Goal: Task Accomplishment & Management: Use online tool/utility

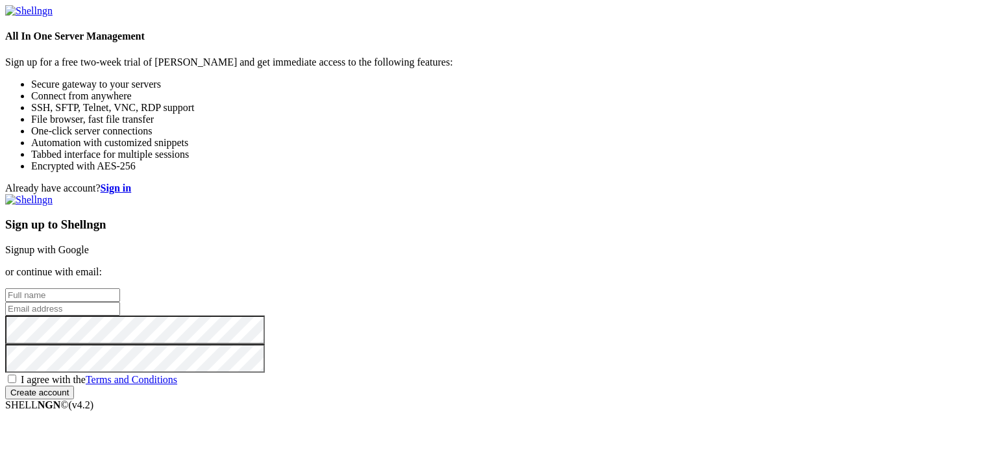
click at [89, 244] on link "Signup with Google" at bounding box center [47, 249] width 84 height 11
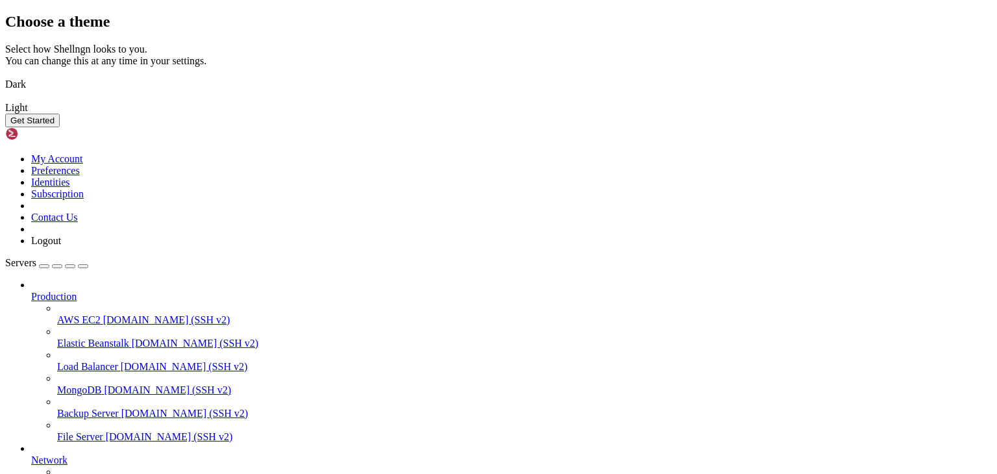
click at [60, 127] on button "Get Started" at bounding box center [32, 121] width 55 height 14
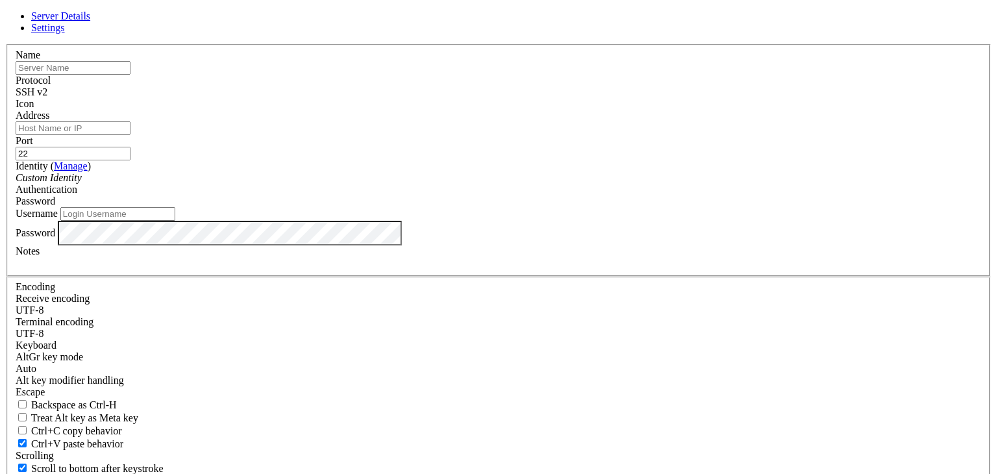
click at [466, 184] on div "Identity ( Manage ) Custom Identity" at bounding box center [499, 171] width 966 height 23
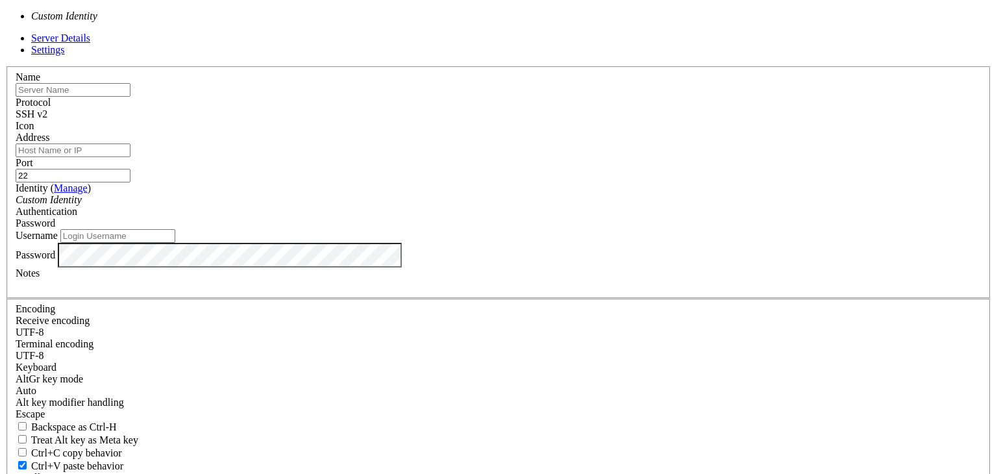
click at [453, 206] on div "Custom Identity" at bounding box center [499, 200] width 966 height 12
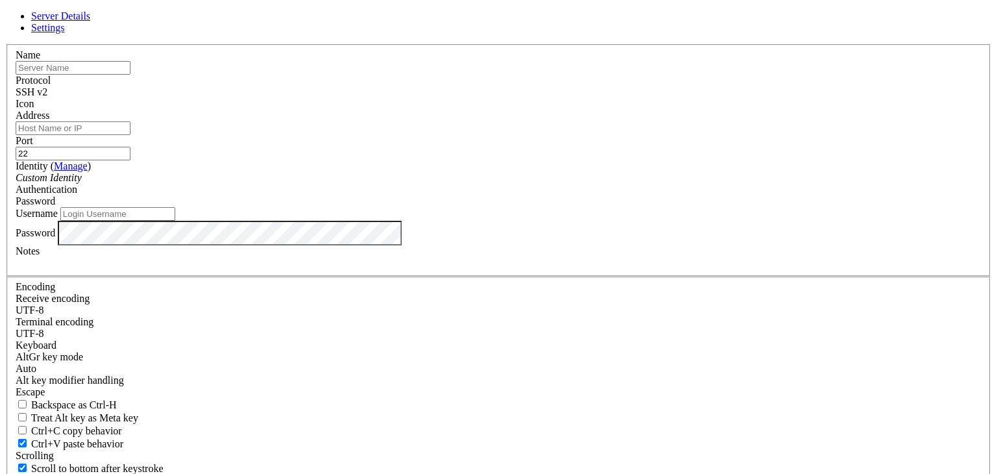
click at [175, 221] on input "Username" at bounding box center [117, 214] width 115 height 14
type input "Administrator"
click at [442, 184] on div "Custom Identity" at bounding box center [499, 178] width 966 height 12
click at [443, 184] on div "Custom Identity" at bounding box center [499, 178] width 966 height 12
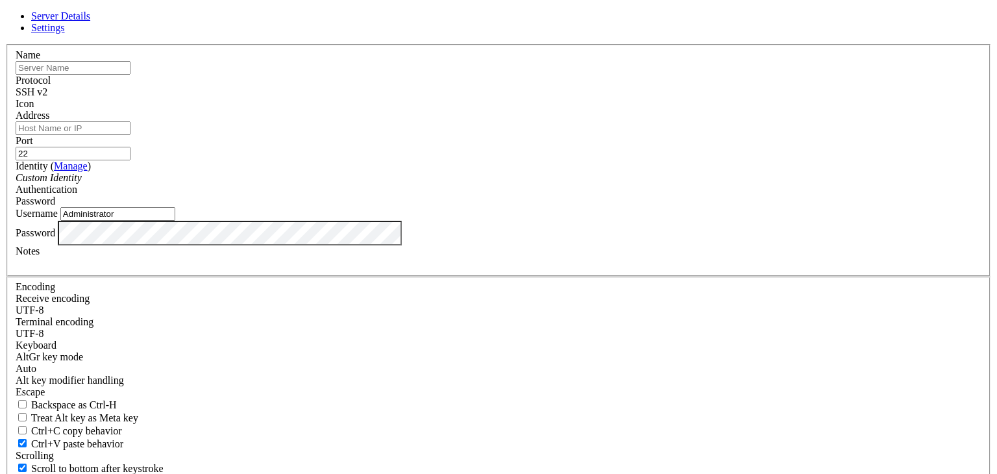
click at [55, 206] on span "Password" at bounding box center [36, 200] width 40 height 11
click at [131, 135] on input "Address" at bounding box center [73, 128] width 115 height 14
paste input "[TECHNICAL_ID]"
type input "[TECHNICAL_ID]"
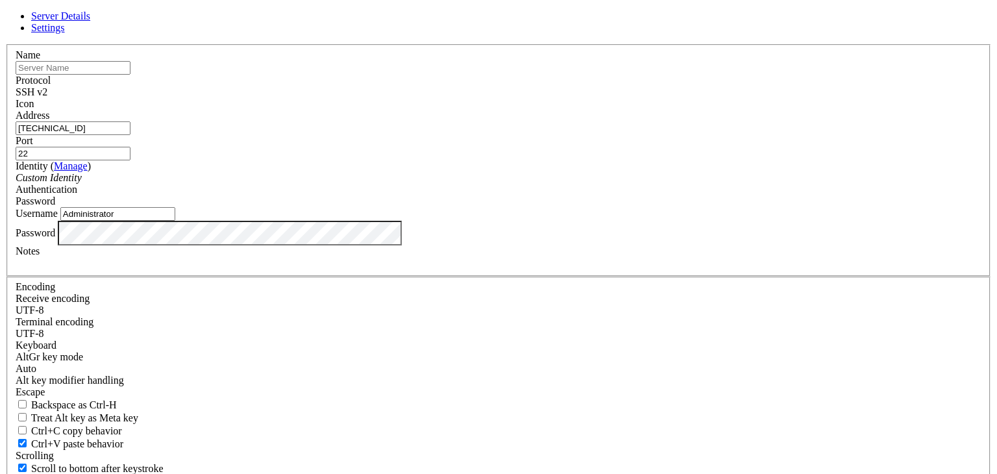
click at [131, 75] on input "text" at bounding box center [73, 68] width 115 height 14
type input "Hidden"
click at [582, 147] on div "Port 22" at bounding box center [499, 147] width 966 height 25
click at [131, 160] on input "22" at bounding box center [73, 154] width 115 height 14
type input "2"
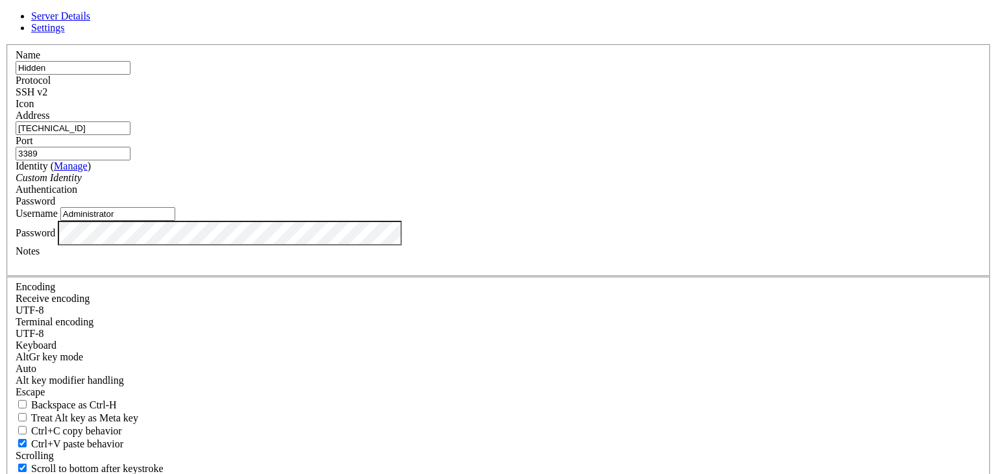
type input "3389"
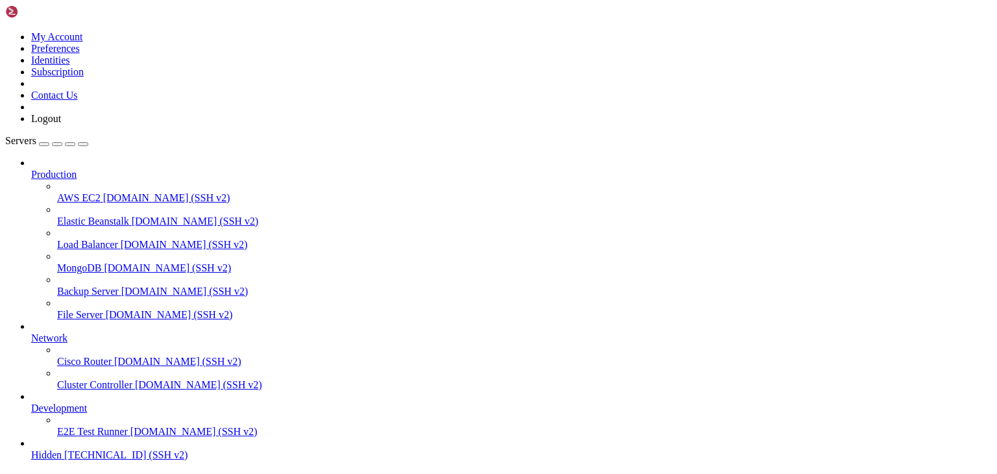
scroll to position [49, 0]
click at [62, 449] on span "Hidden" at bounding box center [46, 454] width 31 height 11
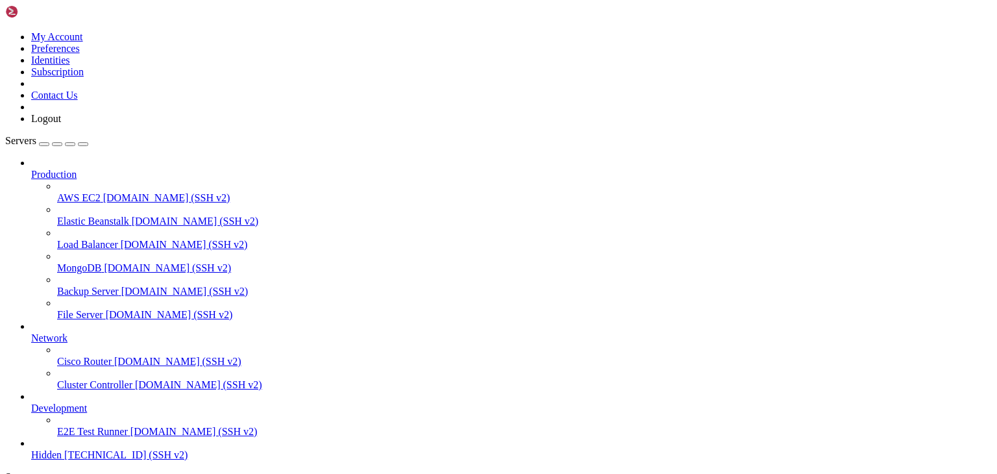
click at [85, 426] on span "E2E Test Runner" at bounding box center [92, 431] width 71 height 11
click at [62, 449] on span "Hidden" at bounding box center [46, 454] width 31 height 11
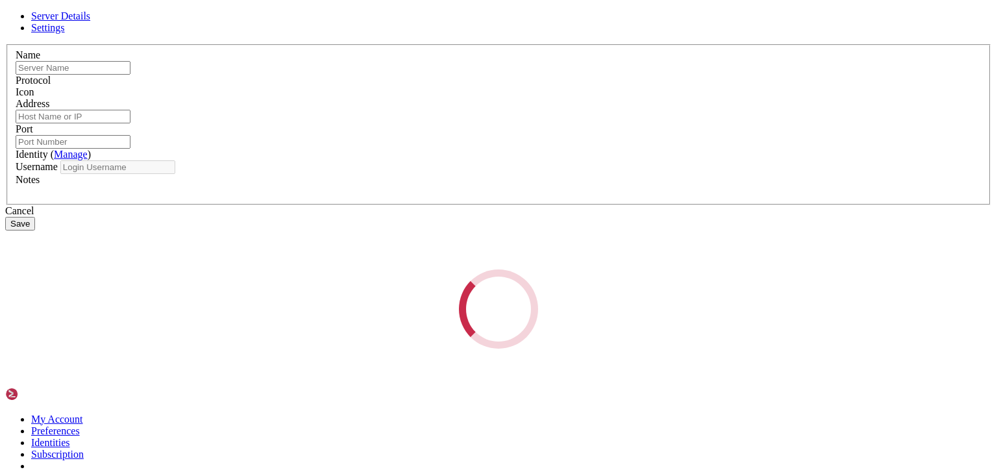
type input "Hidden"
type input "[TECHNICAL_ID]"
type input "3389"
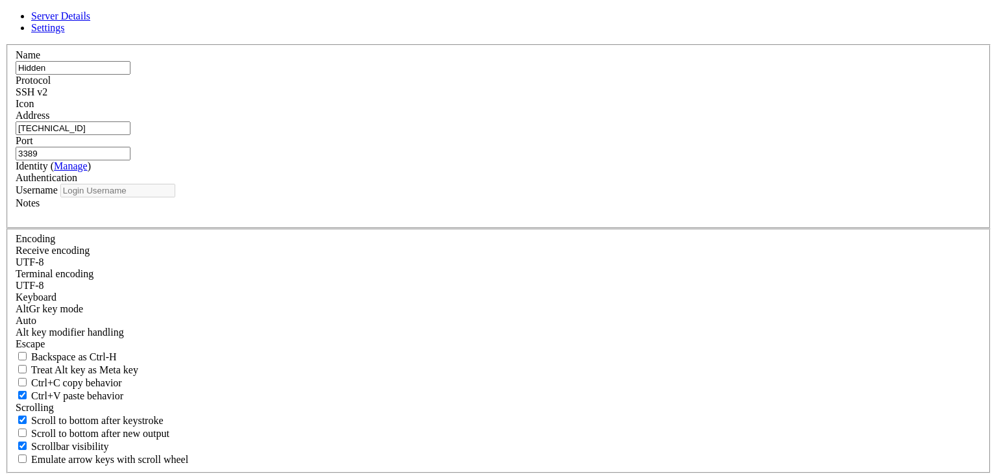
type input "Administrator"
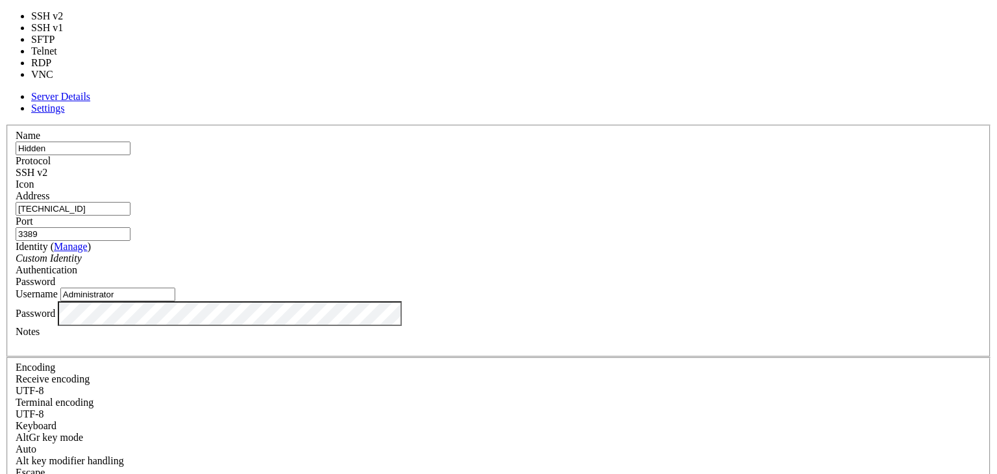
click at [580, 167] on div "SSH v2" at bounding box center [499, 173] width 966 height 12
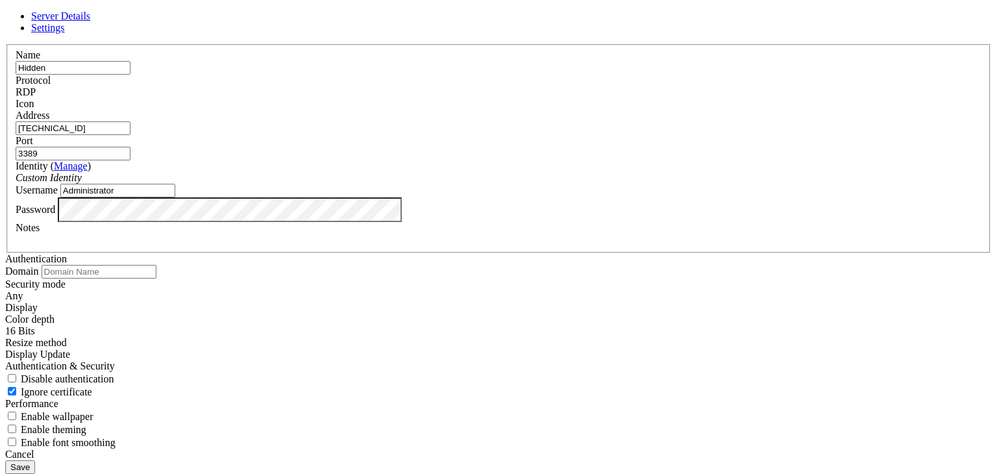
click at [35, 460] on button "Save" at bounding box center [20, 467] width 30 height 14
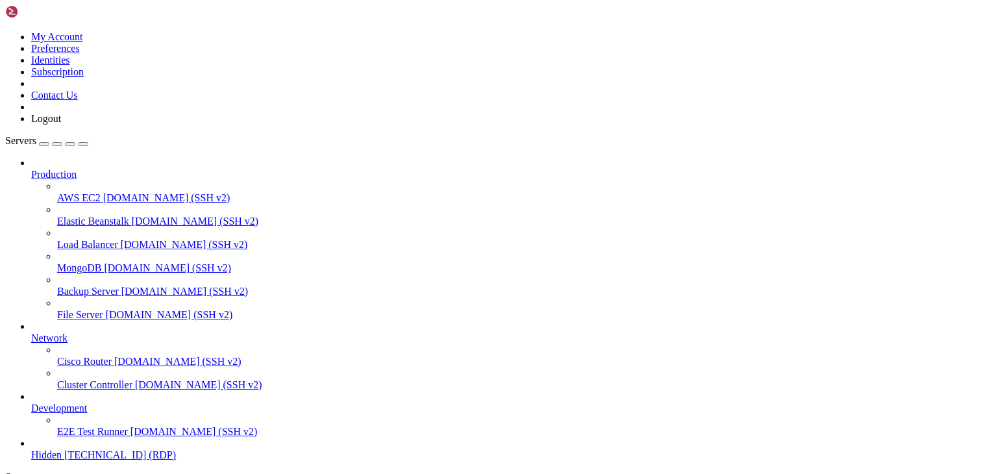
drag, startPoint x: 306, startPoint y: 40, endPoint x: 306, endPoint y: 72, distance: 32.5
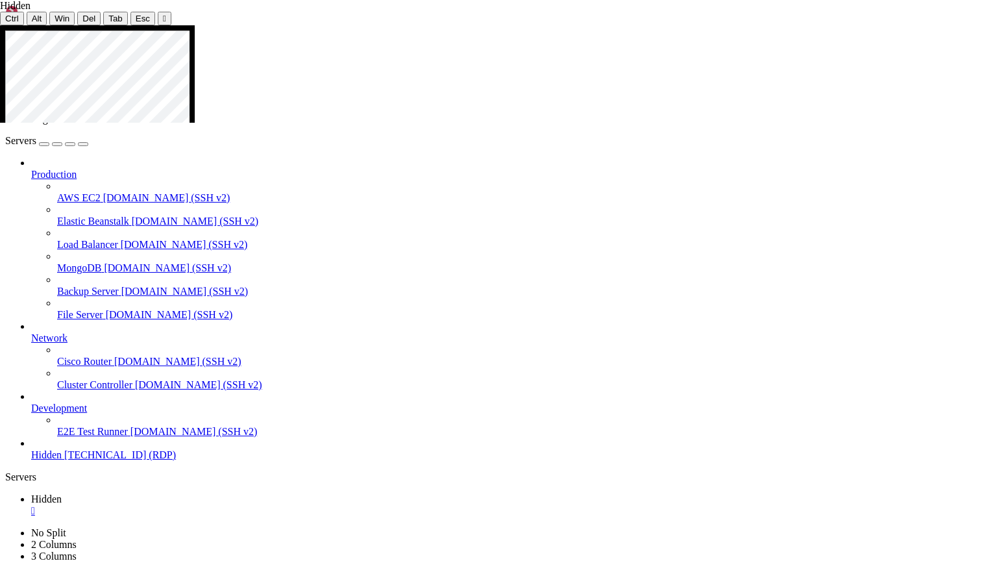
drag, startPoint x: 373, startPoint y: 40, endPoint x: 416, endPoint y: 50, distance: 44.1
